Goal: Register for event/course

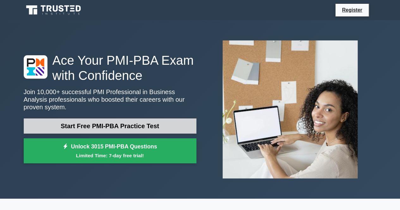
click at [160, 123] on link "Start Free PMI-PBA Practice Test" at bounding box center [110, 126] width 173 height 15
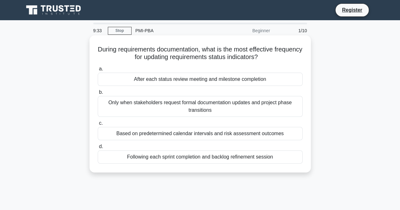
click at [209, 136] on div "Based on predetermined calendar intervals and risk assessment outcomes" at bounding box center [200, 133] width 205 height 13
click at [98, 126] on input "c. Based on predetermined calendar intervals and risk assessment outcomes" at bounding box center [98, 124] width 0 height 4
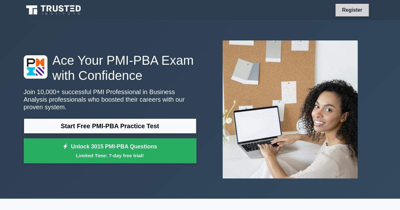
click at [356, 8] on link "Register" at bounding box center [352, 10] width 28 height 8
